Goal: Check status: Check status

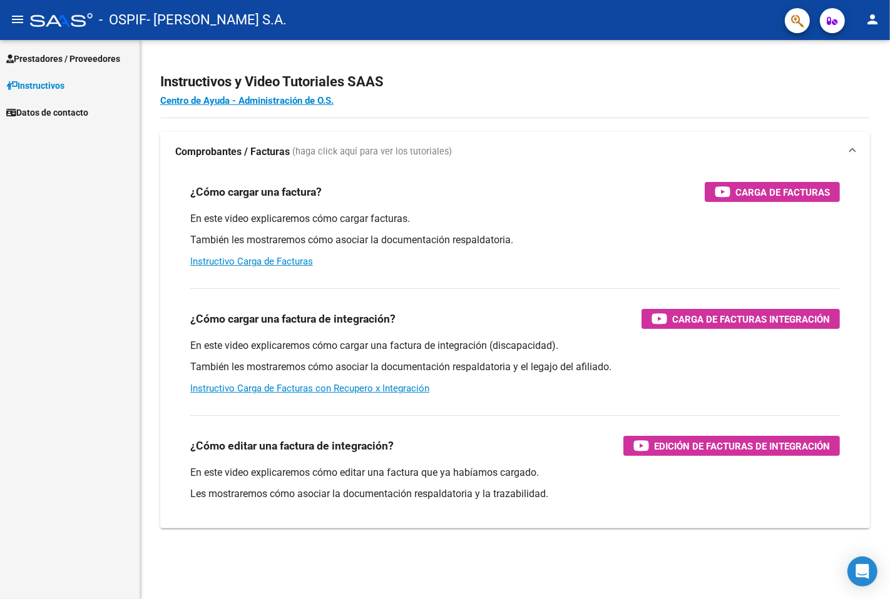
click at [79, 53] on span "Prestadores / Proveedores" at bounding box center [63, 59] width 114 height 14
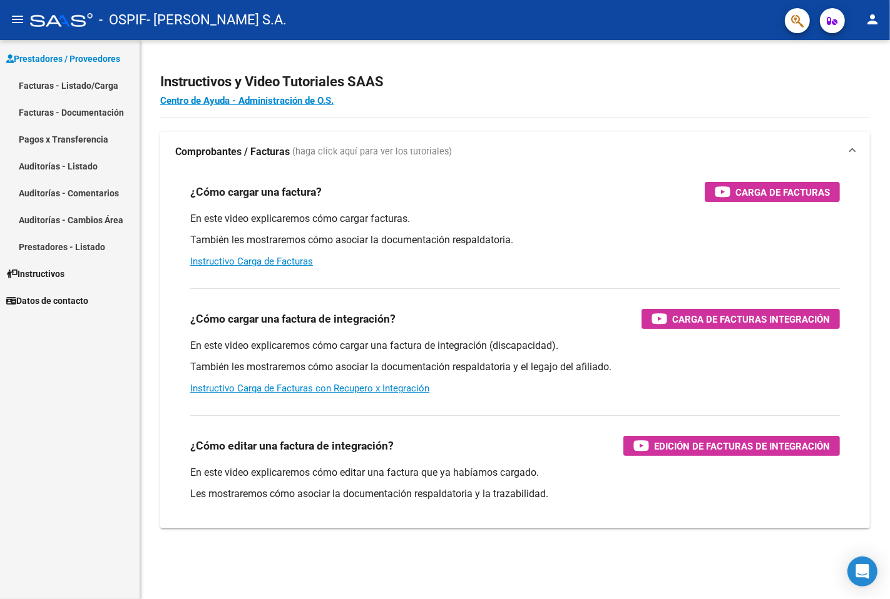
click at [79, 86] on link "Facturas - Listado/Carga" at bounding box center [70, 85] width 140 height 27
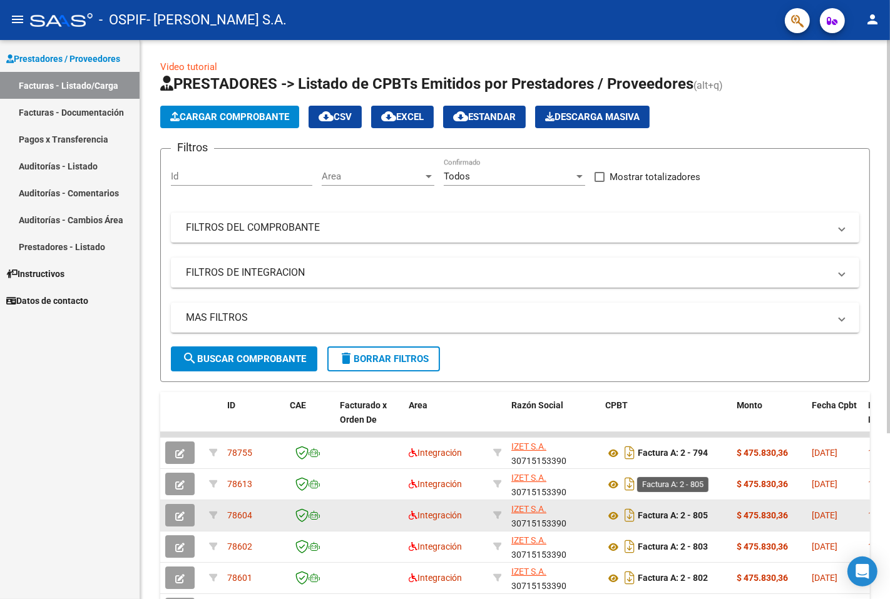
scroll to position [208, 0]
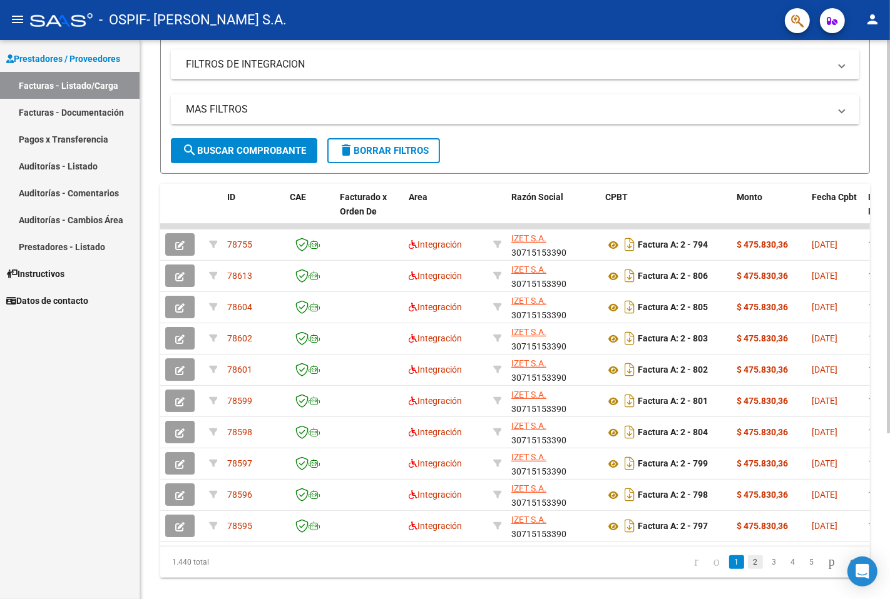
click at [748, 569] on link "2" at bounding box center [755, 563] width 15 height 14
click at [738, 576] on div "1.440 total 1 2 3 4 5" at bounding box center [514, 562] width 709 height 31
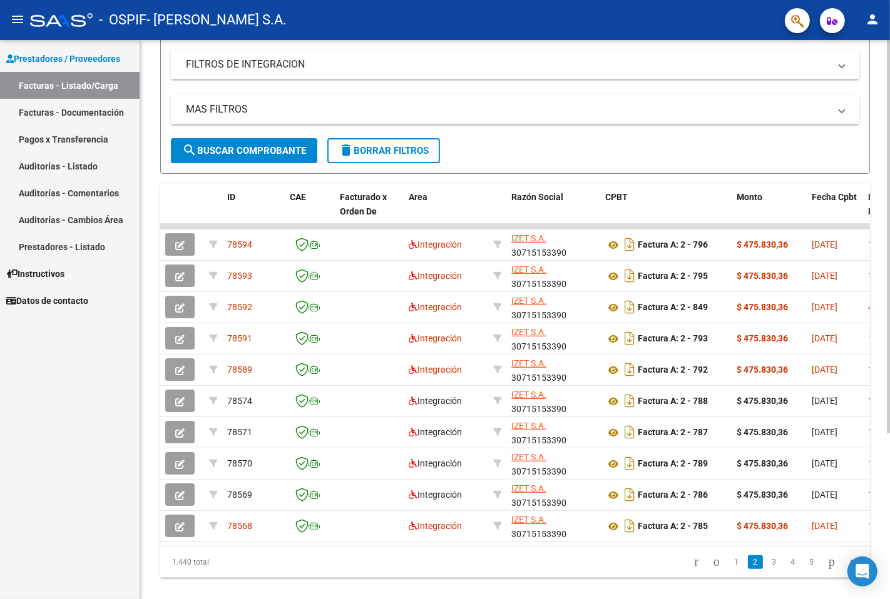
scroll to position [0, 284]
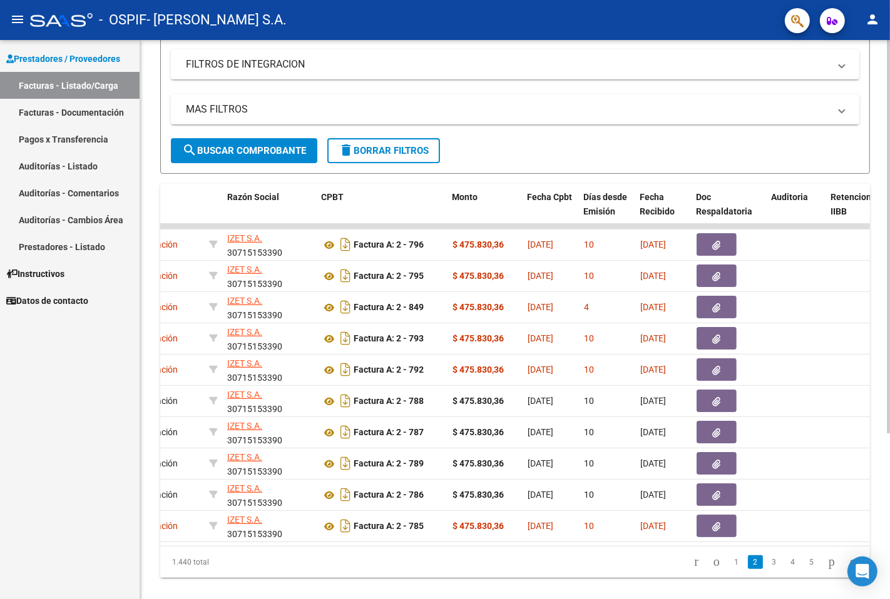
click at [517, 542] on datatable-selection "78594 Integración [PERSON_NAME] S.A. 30715153390 Factura A: 2 - 796 $ 475.830,3…" at bounding box center [230, 539] width 709 height 11
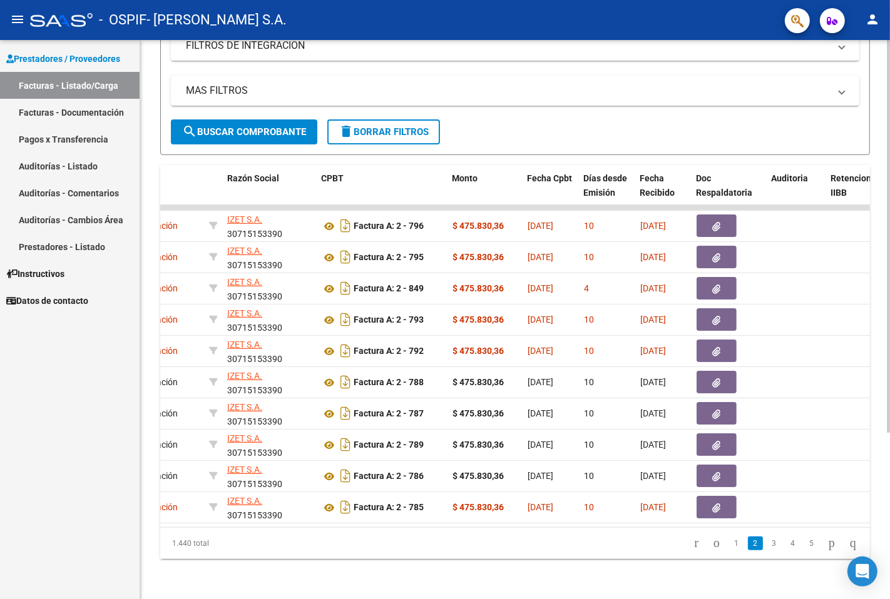
scroll to position [236, 0]
click at [729, 548] on link "1" at bounding box center [736, 544] width 15 height 14
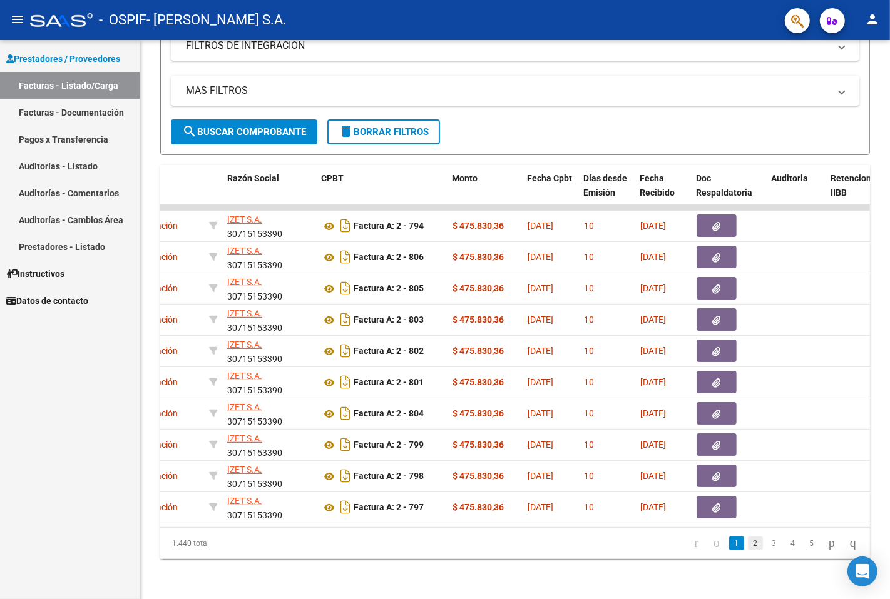
click at [748, 546] on link "2" at bounding box center [755, 544] width 15 height 14
